Goal: Task Accomplishment & Management: Complete application form

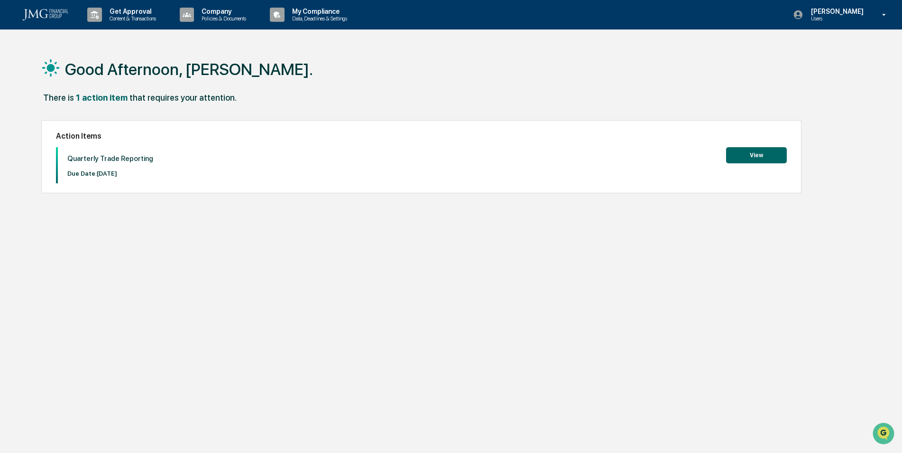
click at [754, 157] on button "View" at bounding box center [756, 155] width 61 height 16
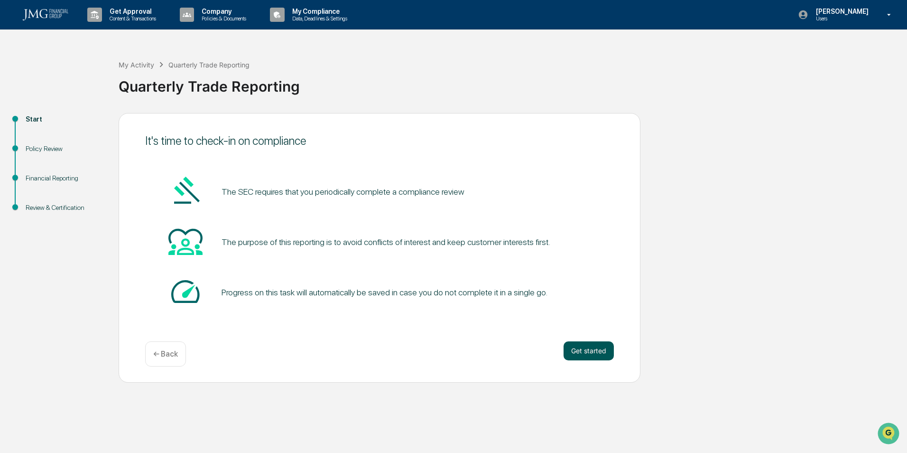
click at [583, 348] on button "Get started" at bounding box center [588, 350] width 50 height 19
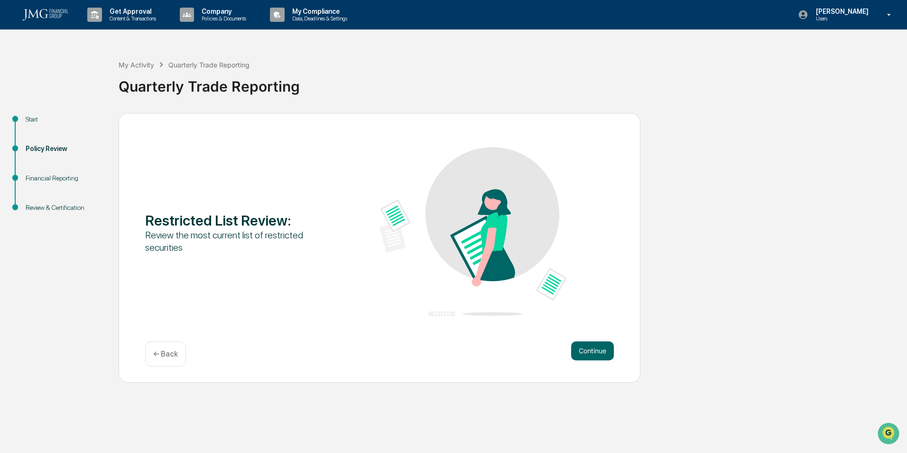
click at [583, 348] on button "Continue" at bounding box center [592, 350] width 43 height 19
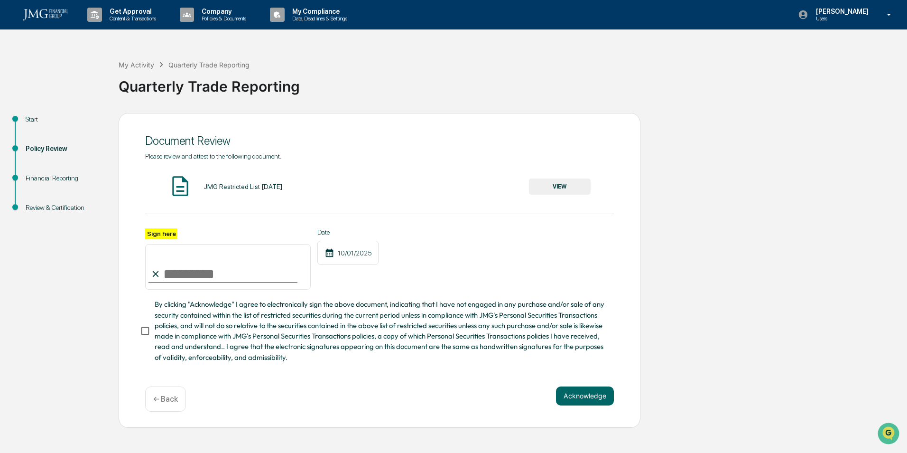
click at [547, 182] on button "VIEW" at bounding box center [560, 186] width 62 height 16
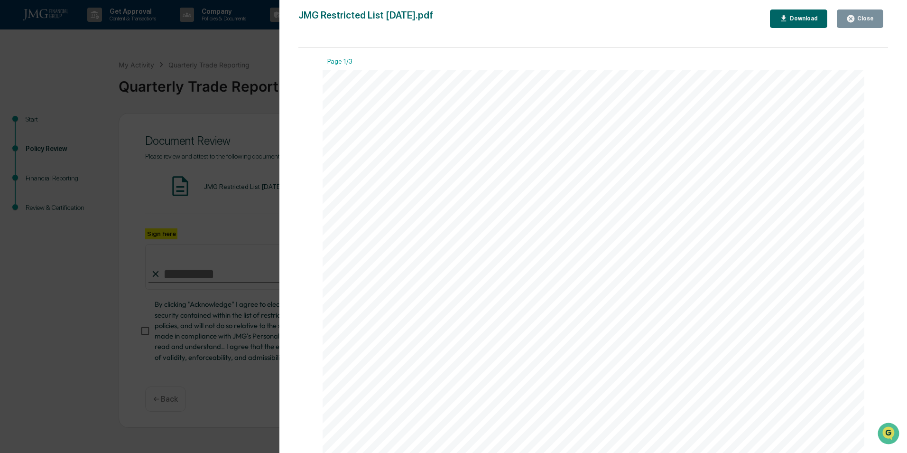
click at [849, 20] on icon "button" at bounding box center [850, 18] width 9 height 9
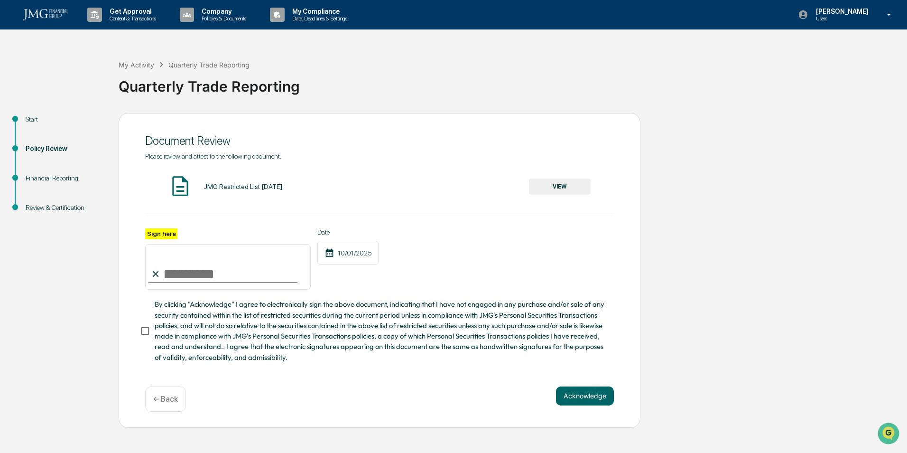
click at [215, 282] on input "Sign here" at bounding box center [228, 267] width 166 height 46
type input "**********"
click at [577, 395] on button "Acknowledge" at bounding box center [585, 395] width 58 height 19
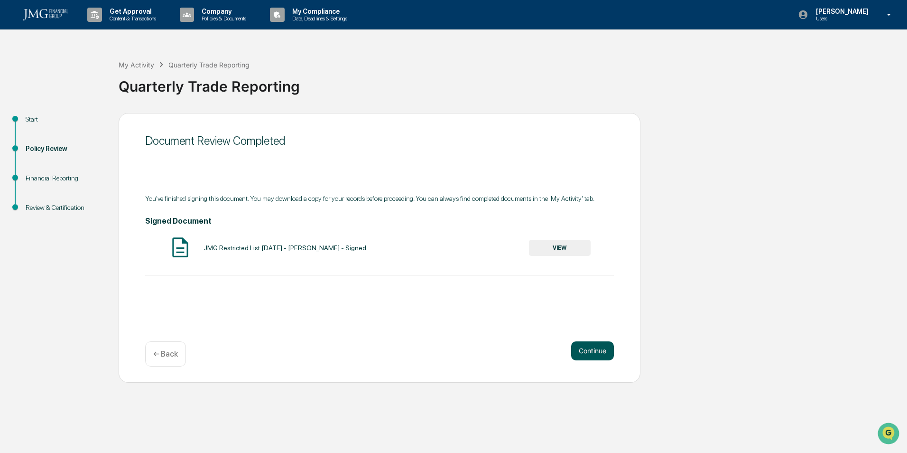
click at [591, 348] on button "Continue" at bounding box center [592, 350] width 43 height 19
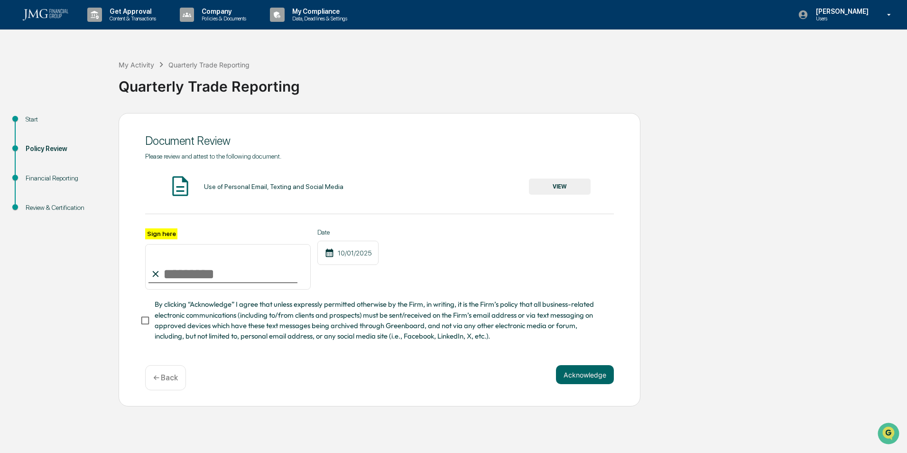
click at [563, 185] on button "VIEW" at bounding box center [560, 186] width 62 height 16
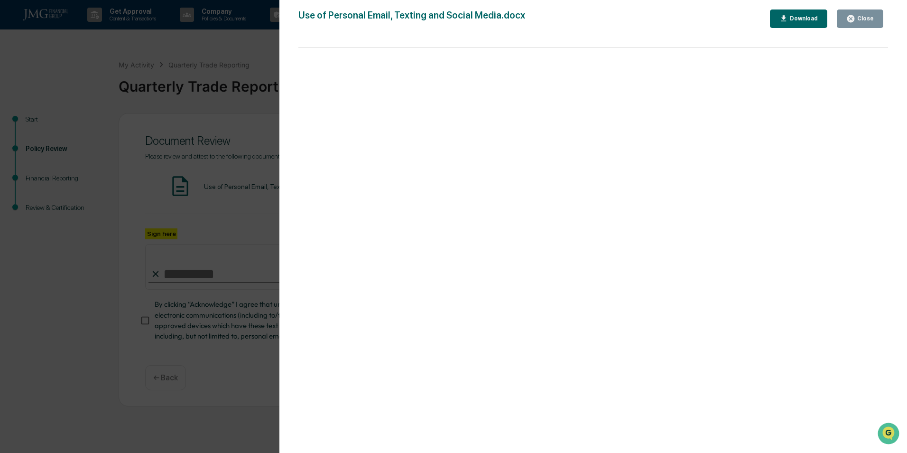
click at [854, 18] on icon "button" at bounding box center [850, 18] width 7 height 7
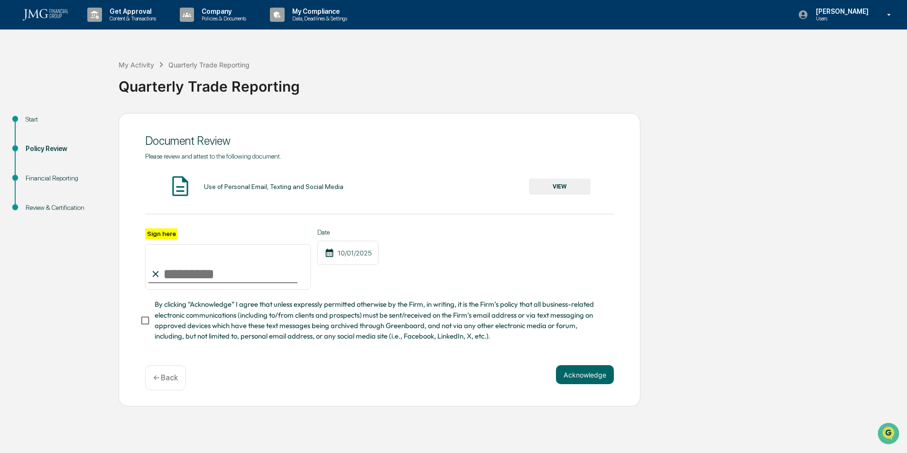
click at [231, 280] on input "Sign here" at bounding box center [228, 267] width 166 height 46
type input "**********"
click at [444, 366] on div "**********" at bounding box center [380, 260] width 522 height 294
click at [591, 378] on button "Acknowledge" at bounding box center [585, 374] width 58 height 19
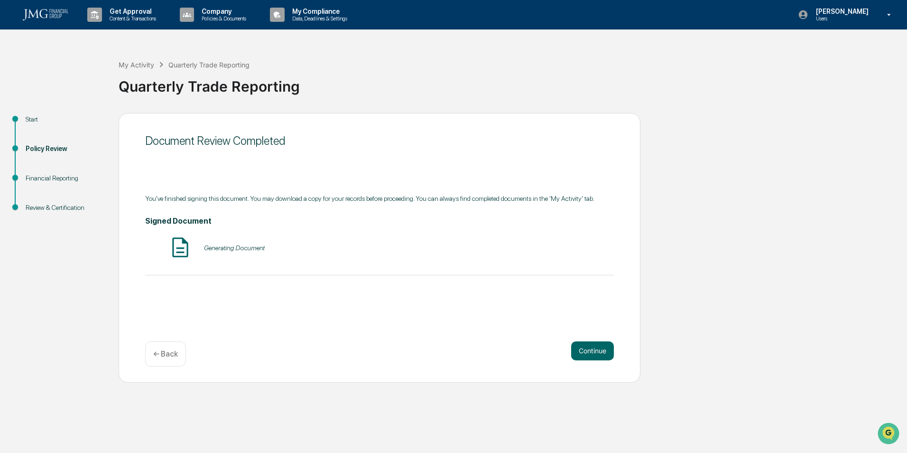
click at [392, 316] on div "Document Review Completed You've finished signing this document. You may downlo…" at bounding box center [380, 247] width 522 height 269
click at [593, 351] on button "Continue" at bounding box center [592, 350] width 43 height 19
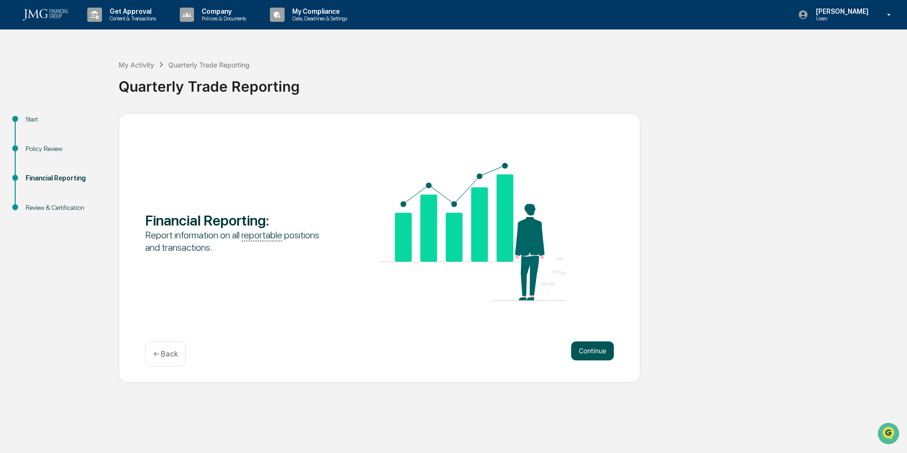
click at [589, 351] on button "Continue" at bounding box center [592, 350] width 43 height 19
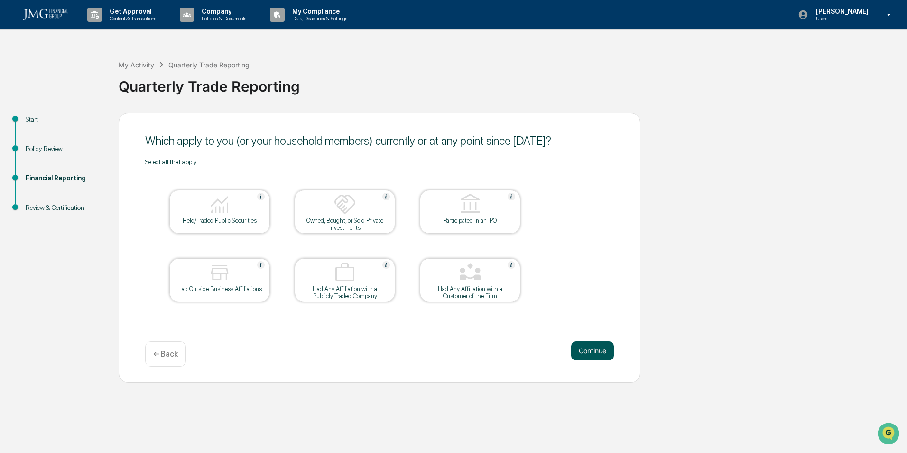
click at [586, 350] on button "Continue" at bounding box center [592, 350] width 43 height 19
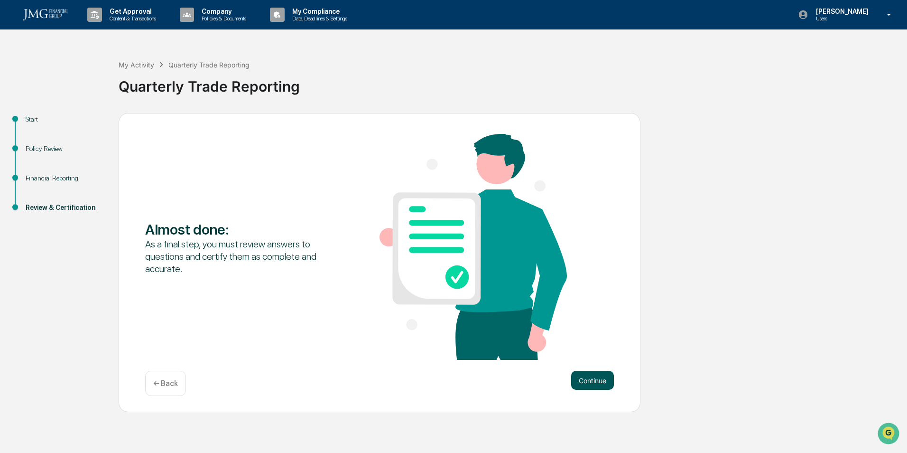
click at [597, 380] on button "Continue" at bounding box center [592, 379] width 43 height 19
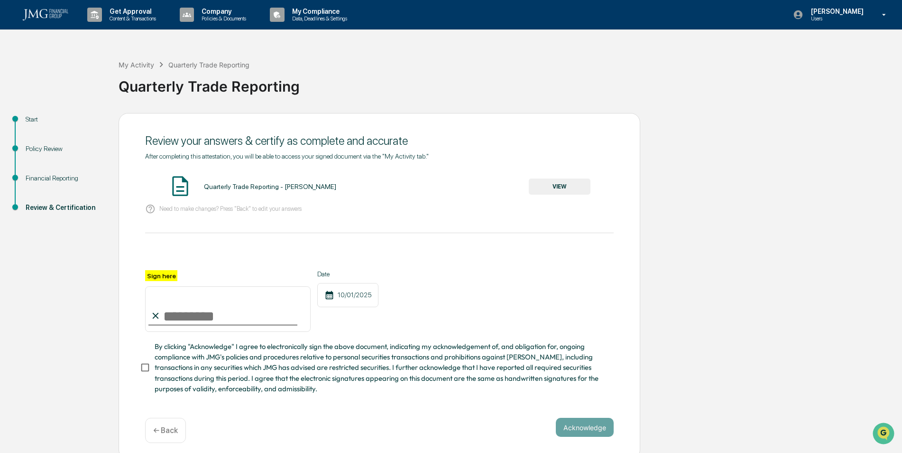
click at [545, 188] on button "VIEW" at bounding box center [560, 186] width 62 height 16
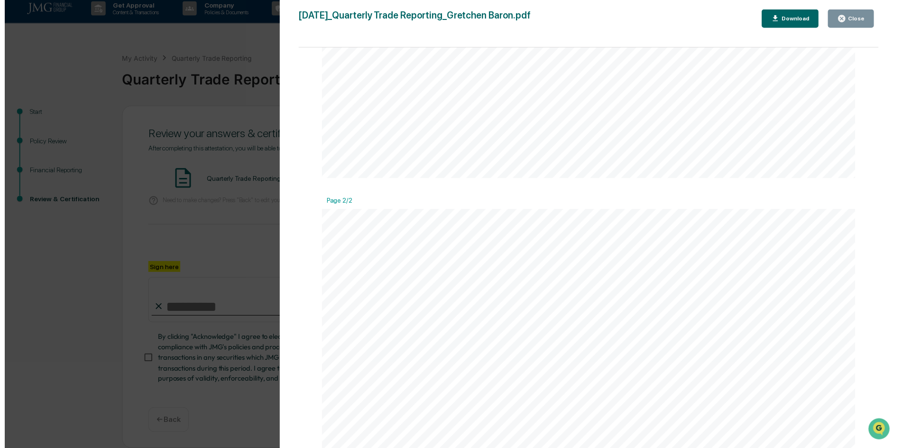
scroll to position [664, 0]
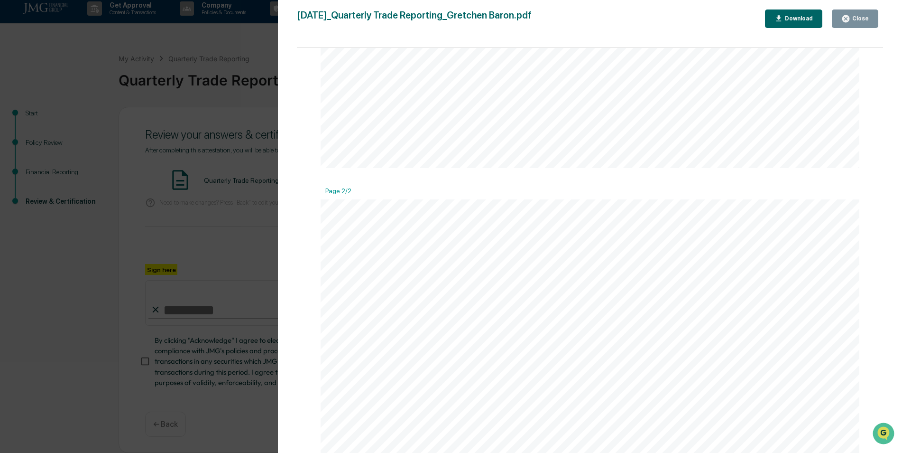
click at [857, 16] on div "Close" at bounding box center [859, 18] width 18 height 7
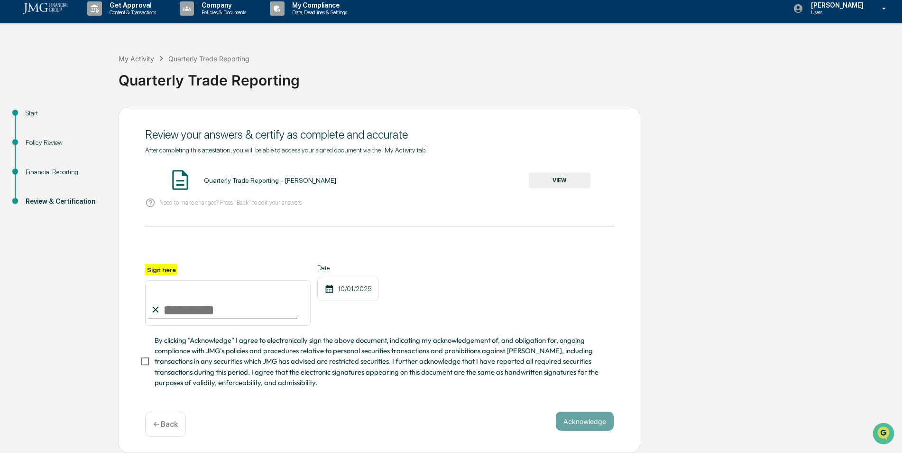
click at [203, 307] on input "Sign here" at bounding box center [228, 303] width 166 height 46
type input "**********"
click at [587, 423] on button "Acknowledge" at bounding box center [585, 420] width 58 height 19
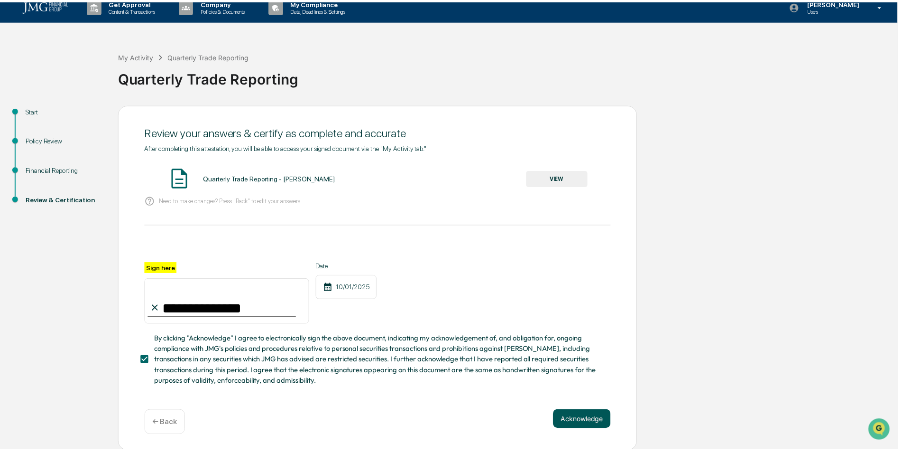
scroll to position [0, 0]
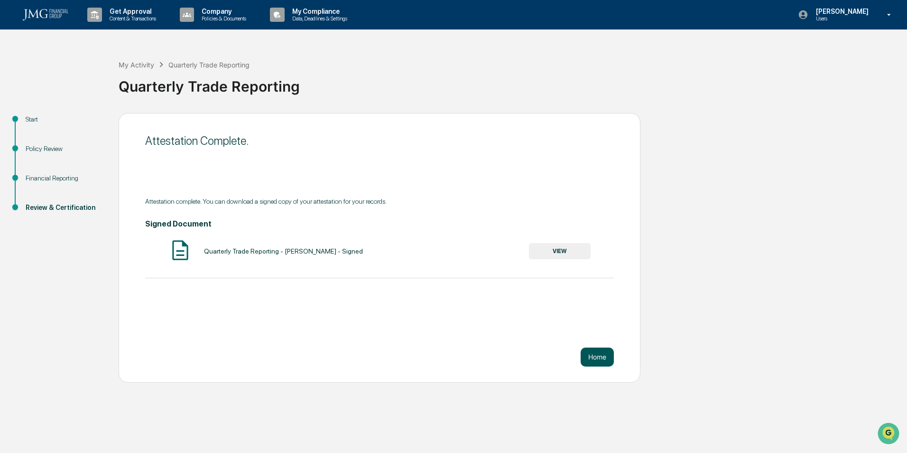
click at [594, 355] on button "Home" at bounding box center [597, 356] width 33 height 19
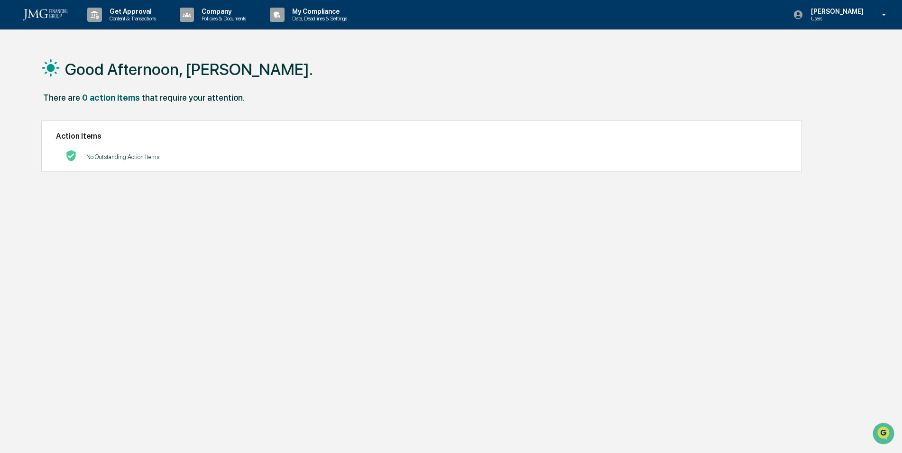
click at [44, 10] on img at bounding box center [46, 14] width 46 height 11
